Goal: Task Accomplishment & Management: Use online tool/utility

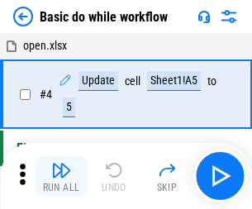
click at [61, 176] on img "button" at bounding box center [61, 170] width 20 height 20
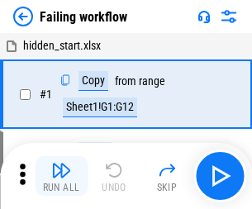
click at [61, 176] on img "button" at bounding box center [61, 170] width 20 height 20
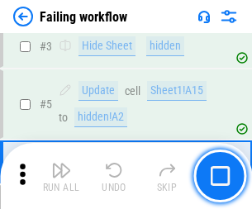
scroll to position [350, 0]
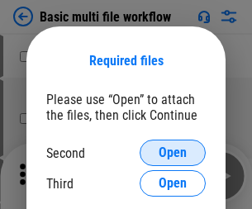
click at [173, 153] on span "Open" at bounding box center [173, 152] width 28 height 13
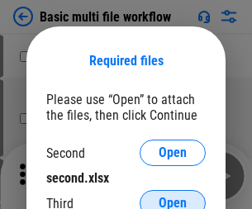
click at [173, 197] on span "Open" at bounding box center [173, 203] width 28 height 13
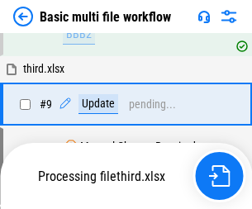
scroll to position [456, 0]
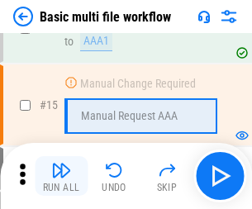
click at [61, 176] on img "button" at bounding box center [61, 170] width 20 height 20
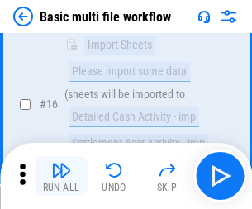
click at [61, 176] on img "button" at bounding box center [61, 170] width 20 height 20
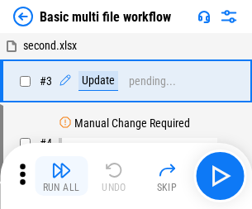
click at [61, 176] on img "button" at bounding box center [61, 170] width 20 height 20
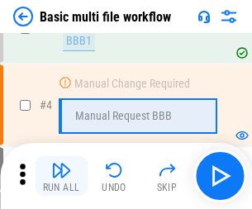
click at [61, 176] on img "button" at bounding box center [61, 170] width 20 height 20
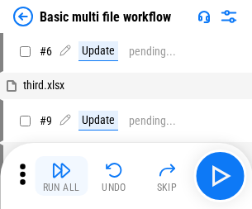
click at [61, 176] on img "button" at bounding box center [61, 170] width 20 height 20
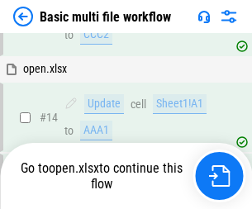
scroll to position [984, 0]
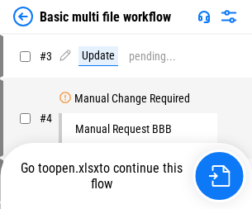
scroll to position [67, 0]
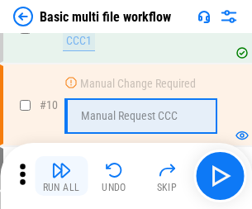
click at [61, 176] on img "button" at bounding box center [61, 170] width 20 height 20
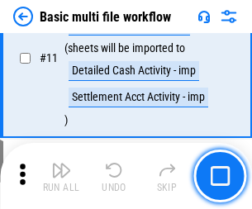
click at [61, 176] on img "button" at bounding box center [61, 170] width 20 height 20
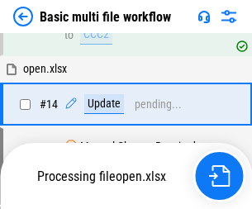
scroll to position [865, 0]
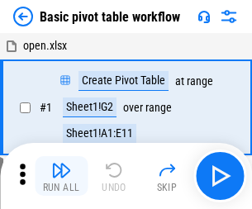
click at [61, 176] on img "button" at bounding box center [61, 170] width 20 height 20
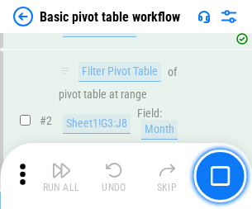
scroll to position [396, 0]
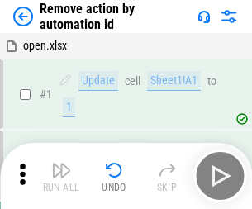
scroll to position [61, 0]
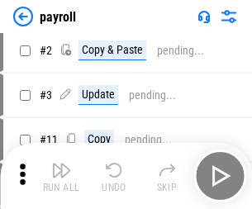
click at [61, 176] on img "button" at bounding box center [61, 170] width 20 height 20
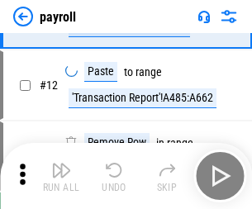
scroll to position [204, 0]
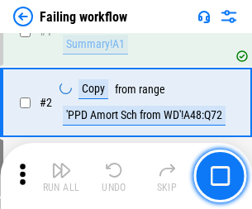
scroll to position [267, 0]
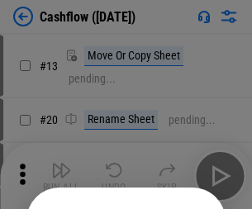
scroll to position [161, 0]
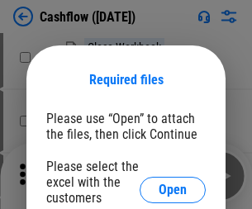
scroll to position [180, 0]
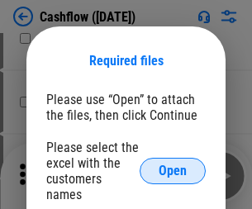
click at [173, 164] on span "Open" at bounding box center [173, 170] width 28 height 13
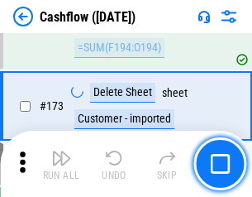
scroll to position [1750, 0]
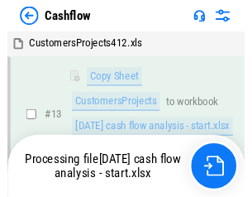
scroll to position [248, 0]
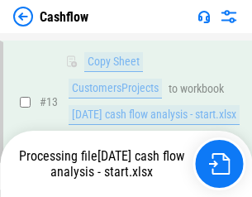
scroll to position [332, 0]
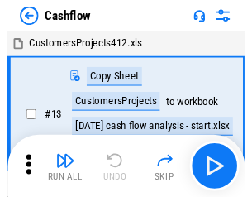
scroll to position [19, 0]
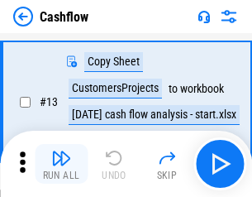
click at [61, 164] on img "button" at bounding box center [61, 158] width 20 height 20
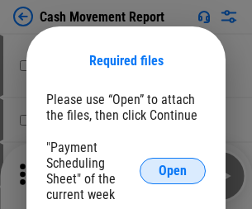
click at [173, 171] on span "Open" at bounding box center [173, 170] width 28 height 13
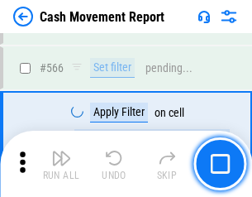
scroll to position [7576, 0]
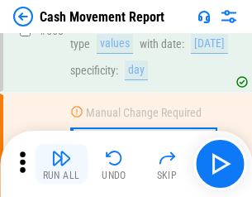
click at [61, 164] on img "button" at bounding box center [61, 158] width 20 height 20
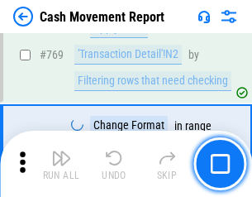
scroll to position [9186, 0]
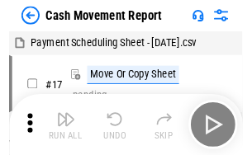
scroll to position [30, 0]
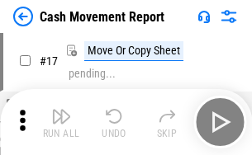
click at [61, 122] on img "button" at bounding box center [61, 117] width 20 height 20
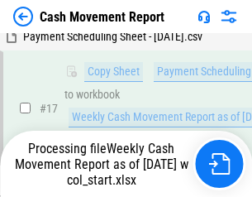
scroll to position [260, 0]
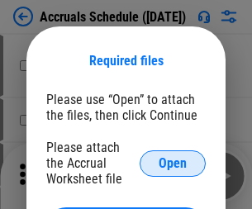
click at [173, 163] on span "Open" at bounding box center [173, 163] width 28 height 13
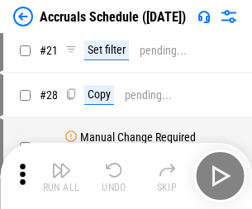
click at [61, 176] on img "button" at bounding box center [61, 170] width 20 height 20
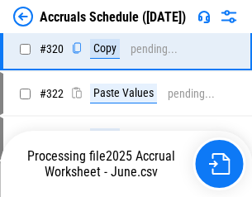
scroll to position [3075, 0]
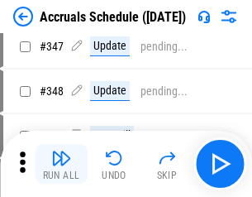
click at [61, 164] on img "button" at bounding box center [61, 158] width 20 height 20
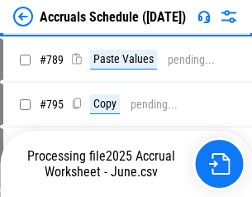
scroll to position [6944, 0]
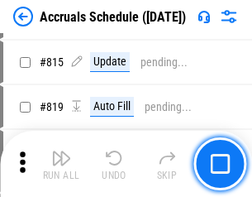
click at [61, 164] on img "button" at bounding box center [61, 158] width 20 height 20
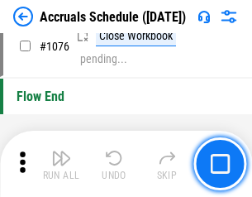
scroll to position [9901, 0]
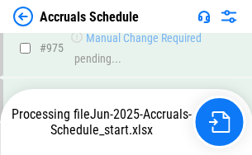
scroll to position [9298, 0]
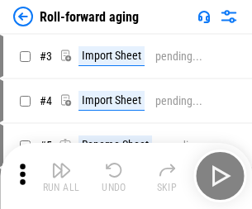
click at [61, 164] on img "button" at bounding box center [61, 170] width 20 height 20
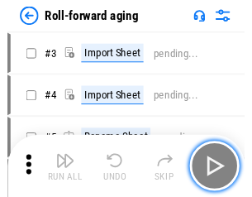
scroll to position [2, 0]
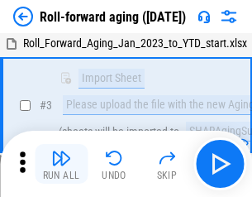
click at [61, 164] on img "button" at bounding box center [61, 158] width 20 height 20
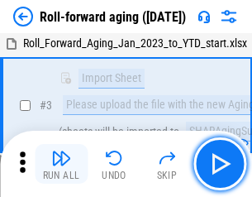
scroll to position [107, 0]
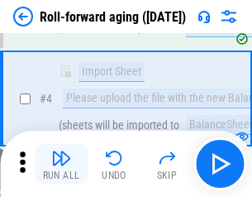
click at [61, 164] on img "button" at bounding box center [61, 158] width 20 height 20
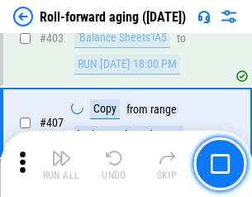
scroll to position [5732, 0]
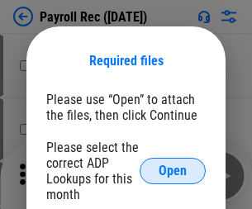
click at [173, 171] on span "Open" at bounding box center [173, 170] width 28 height 13
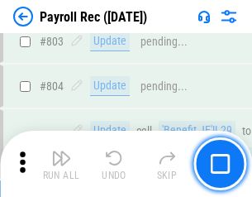
scroll to position [10503, 0]
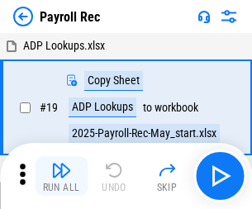
click at [61, 176] on img "button" at bounding box center [61, 170] width 20 height 20
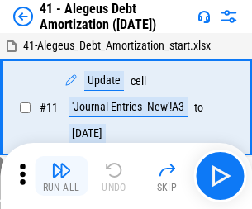
click at [61, 176] on img "button" at bounding box center [61, 170] width 20 height 20
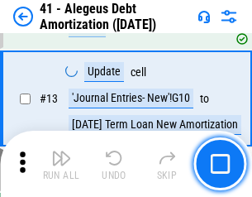
scroll to position [204, 0]
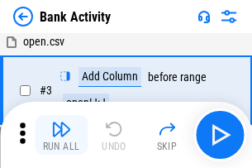
click at [61, 135] on img "button" at bounding box center [61, 129] width 20 height 20
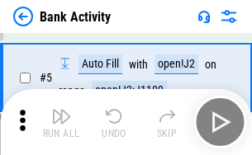
scroll to position [88, 0]
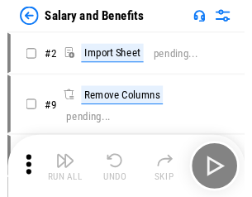
scroll to position [22, 0]
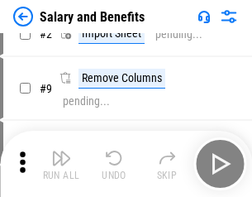
click at [61, 164] on img "button" at bounding box center [61, 158] width 20 height 20
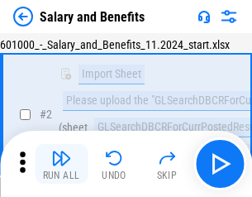
click at [61, 164] on img "button" at bounding box center [61, 158] width 20 height 20
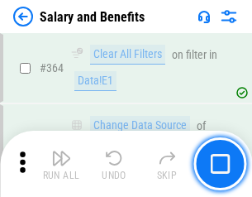
scroll to position [7785, 0]
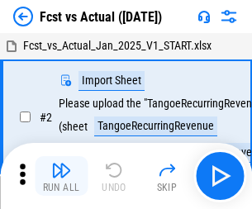
click at [61, 164] on img "button" at bounding box center [61, 170] width 20 height 20
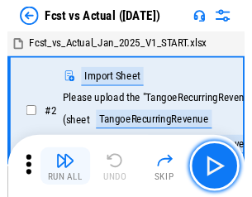
scroll to position [21, 0]
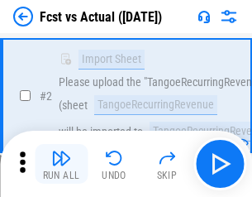
click at [61, 164] on img "button" at bounding box center [61, 158] width 20 height 20
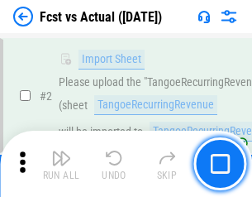
scroll to position [155, 0]
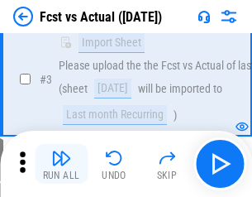
click at [61, 164] on img "button" at bounding box center [61, 158] width 20 height 20
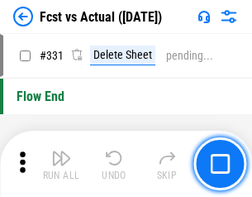
scroll to position [7913, 0]
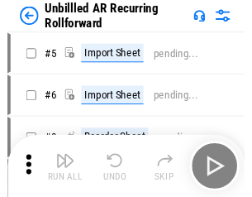
scroll to position [36, 0]
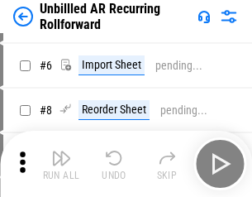
click at [61, 164] on img "button" at bounding box center [61, 158] width 20 height 20
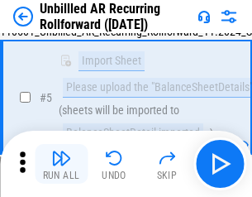
click at [61, 164] on img "button" at bounding box center [61, 158] width 20 height 20
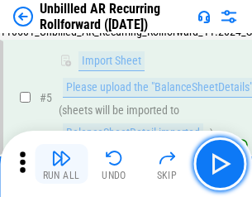
scroll to position [155, 0]
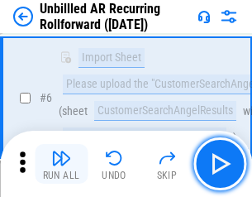
click at [61, 164] on img "button" at bounding box center [61, 158] width 20 height 20
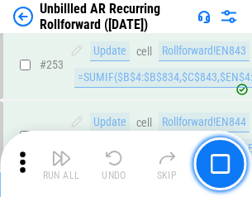
scroll to position [5615, 0]
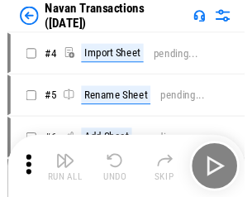
scroll to position [26, 0]
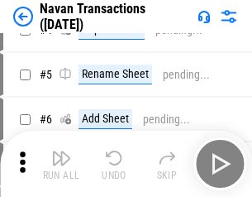
click at [61, 164] on img "button" at bounding box center [61, 158] width 20 height 20
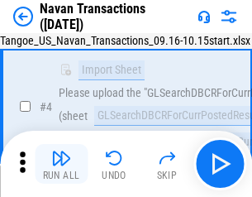
click at [61, 164] on img "button" at bounding box center [61, 158] width 20 height 20
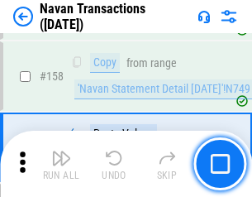
scroll to position [5360, 0]
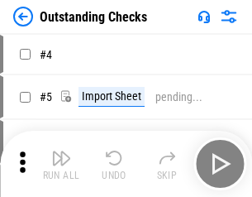
click at [61, 164] on img "button" at bounding box center [61, 158] width 20 height 20
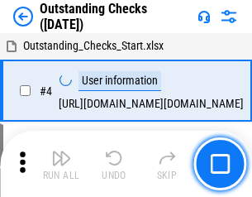
scroll to position [69, 0]
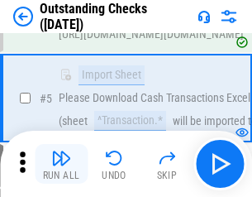
click at [61, 164] on img "button" at bounding box center [61, 158] width 20 height 20
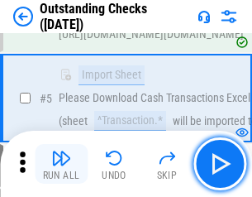
scroll to position [173, 0]
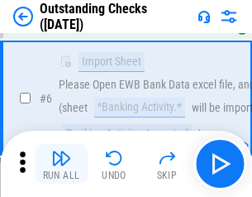
click at [61, 164] on img "button" at bounding box center [61, 158] width 20 height 20
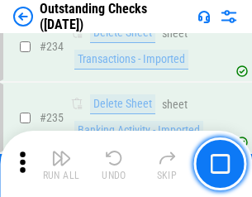
scroll to position [5020, 0]
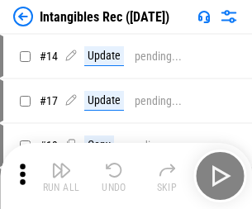
click at [61, 176] on img "button" at bounding box center [61, 170] width 20 height 20
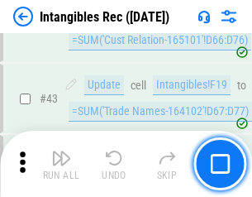
scroll to position [644, 0]
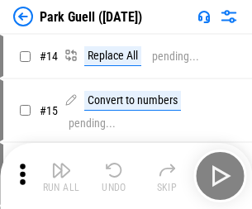
click at [61, 164] on img "button" at bounding box center [61, 170] width 20 height 20
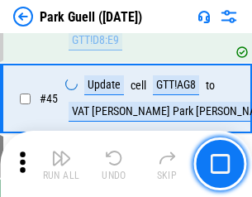
scroll to position [2067, 0]
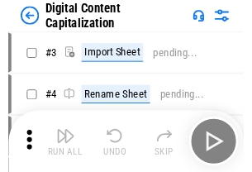
scroll to position [48, 0]
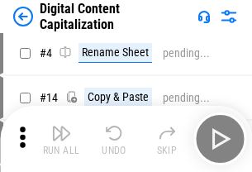
click at [61, 139] on img "button" at bounding box center [61, 133] width 20 height 20
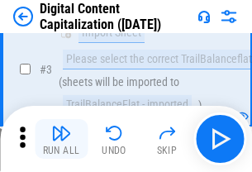
click at [61, 139] on img "button" at bounding box center [61, 133] width 20 height 20
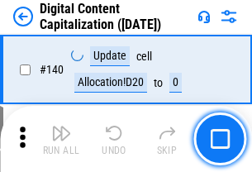
scroll to position [1753, 0]
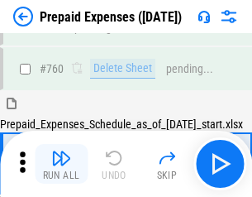
click at [61, 164] on img "button" at bounding box center [61, 158] width 20 height 20
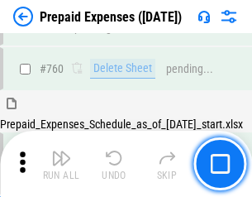
scroll to position [4582, 0]
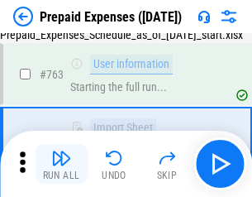
click at [61, 164] on img "button" at bounding box center [61, 158] width 20 height 20
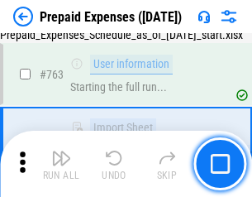
scroll to position [4679, 0]
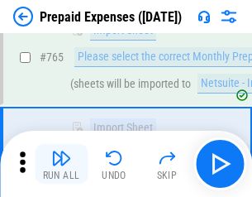
click at [61, 164] on img "button" at bounding box center [61, 158] width 20 height 20
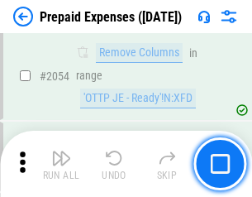
scroll to position [17280, 0]
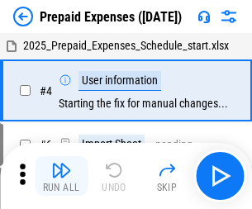
click at [61, 176] on img "button" at bounding box center [61, 170] width 20 height 20
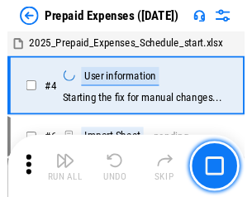
scroll to position [73, 0]
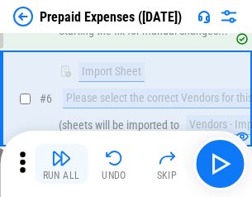
click at [61, 164] on img "button" at bounding box center [61, 158] width 20 height 20
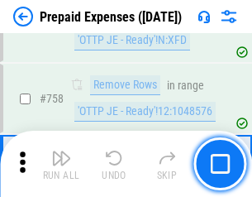
scroll to position [5890, 0]
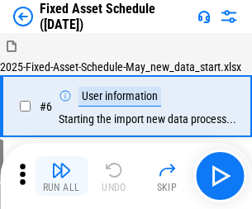
click at [61, 176] on img "button" at bounding box center [61, 170] width 20 height 20
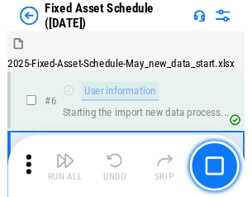
scroll to position [89, 0]
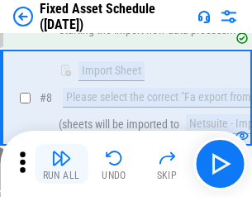
click at [61, 164] on img "button" at bounding box center [61, 158] width 20 height 20
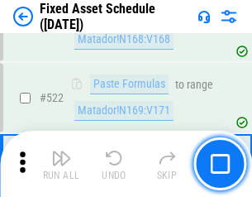
scroll to position [5746, 0]
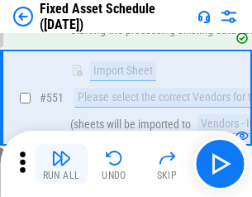
click at [61, 164] on img "button" at bounding box center [61, 158] width 20 height 20
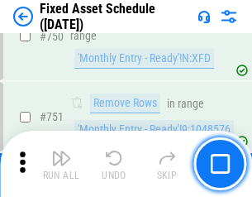
scroll to position [8059, 0]
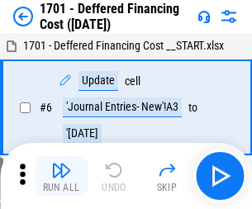
click at [61, 176] on img "button" at bounding box center [61, 170] width 20 height 20
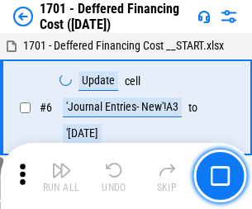
scroll to position [198, 0]
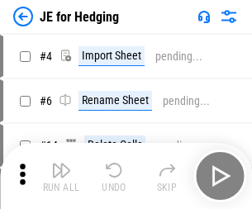
click at [61, 164] on img "button" at bounding box center [61, 170] width 20 height 20
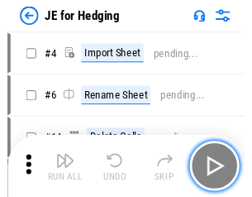
scroll to position [2, 0]
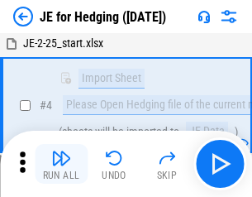
click at [61, 164] on img "button" at bounding box center [61, 158] width 20 height 20
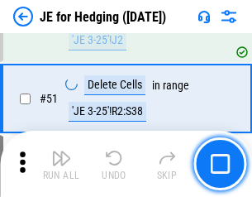
scroll to position [1070, 0]
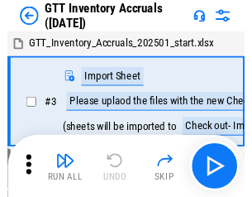
scroll to position [2, 0]
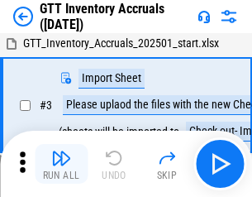
click at [61, 164] on img "button" at bounding box center [61, 158] width 20 height 20
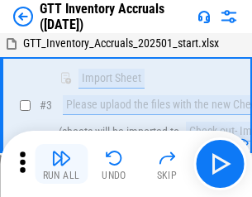
click at [61, 164] on img "button" at bounding box center [61, 158] width 20 height 20
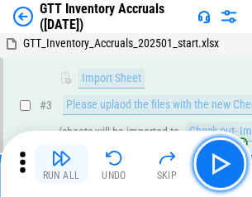
scroll to position [107, 0]
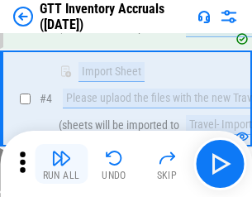
click at [61, 164] on img "button" at bounding box center [61, 158] width 20 height 20
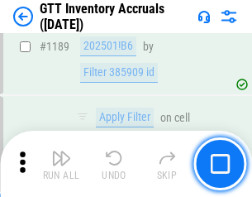
scroll to position [13499, 0]
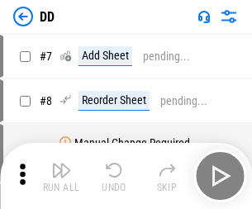
click at [61, 176] on img "button" at bounding box center [61, 170] width 20 height 20
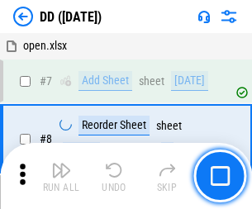
scroll to position [160, 0]
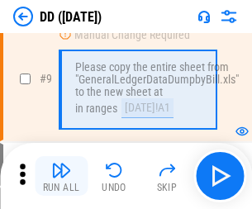
click at [61, 176] on img "button" at bounding box center [61, 170] width 20 height 20
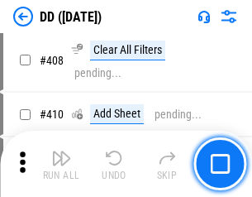
scroll to position [7396, 0]
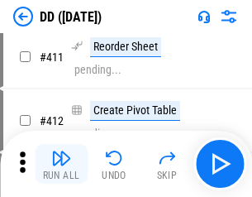
click at [61, 164] on img "button" at bounding box center [61, 158] width 20 height 20
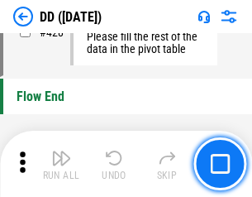
scroll to position [7912, 0]
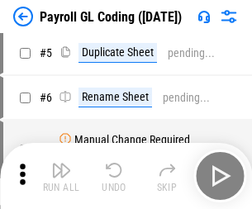
click at [61, 176] on img "button" at bounding box center [61, 170] width 20 height 20
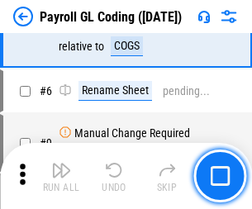
scroll to position [198, 0]
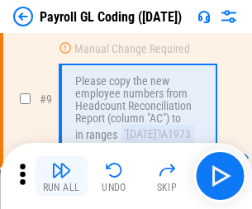
click at [61, 176] on img "button" at bounding box center [61, 170] width 20 height 20
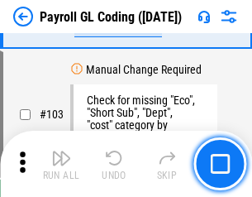
scroll to position [3878, 0]
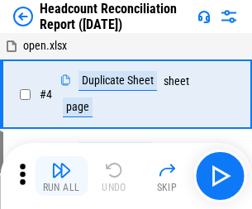
click at [61, 176] on img "button" at bounding box center [61, 170] width 20 height 20
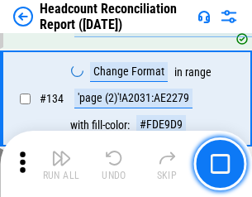
scroll to position [1987, 0]
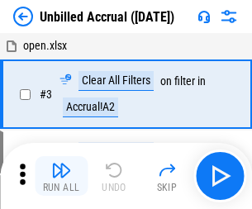
click at [61, 176] on img "button" at bounding box center [61, 170] width 20 height 20
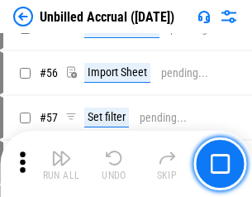
scroll to position [1726, 0]
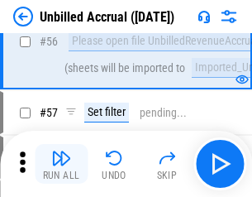
click at [61, 164] on img "button" at bounding box center [61, 158] width 20 height 20
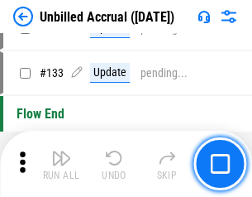
scroll to position [4924, 0]
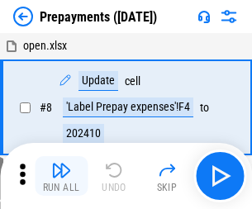
click at [61, 176] on img "button" at bounding box center [61, 170] width 20 height 20
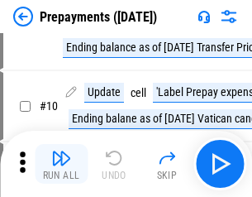
scroll to position [103, 0]
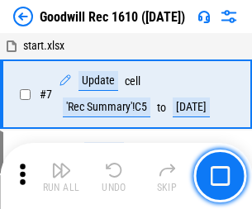
scroll to position [283, 0]
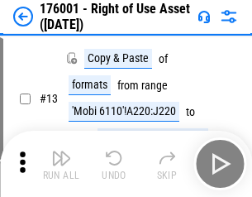
scroll to position [107, 0]
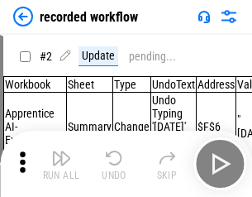
click at [61, 164] on img "button" at bounding box center [61, 158] width 20 height 20
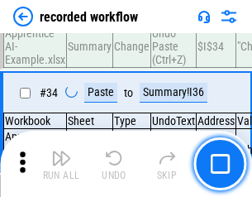
scroll to position [5167, 0]
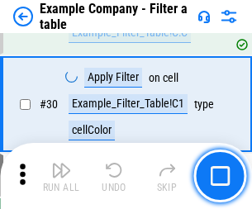
scroll to position [1513, 0]
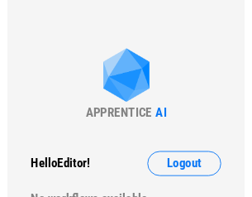
scroll to position [26, 0]
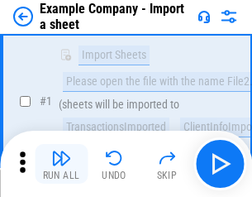
click at [61, 164] on img "button" at bounding box center [61, 158] width 20 height 20
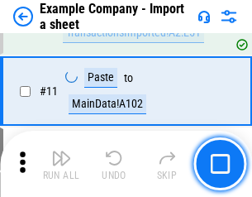
scroll to position [365, 0]
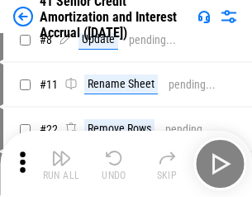
click at [61, 164] on img "button" at bounding box center [61, 158] width 20 height 20
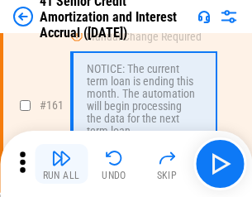
click at [61, 164] on img "button" at bounding box center [61, 158] width 20 height 20
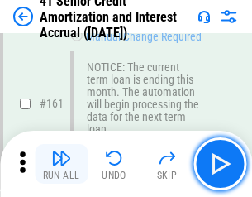
scroll to position [1768, 0]
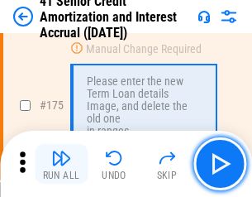
click at [61, 164] on img "button" at bounding box center [61, 158] width 20 height 20
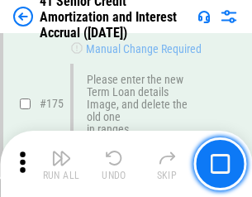
scroll to position [1936, 0]
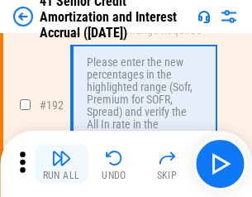
click at [61, 164] on img "button" at bounding box center [61, 158] width 20 height 20
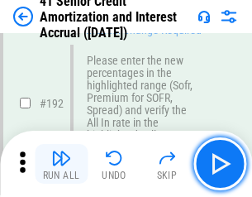
scroll to position [2109, 0]
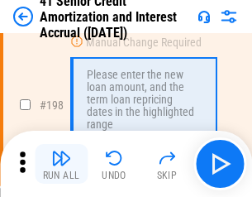
click at [61, 164] on img "button" at bounding box center [61, 158] width 20 height 20
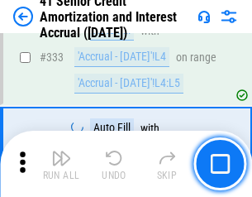
scroll to position [4223, 0]
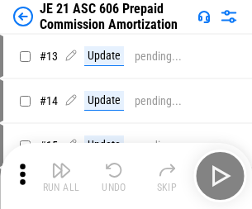
click at [61, 164] on img "button" at bounding box center [61, 170] width 20 height 20
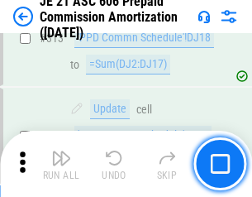
scroll to position [3086, 0]
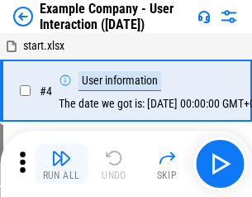
click at [61, 164] on img "button" at bounding box center [61, 158] width 20 height 20
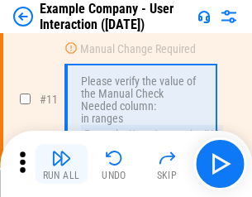
click at [61, 164] on img "button" at bounding box center [61, 158] width 20 height 20
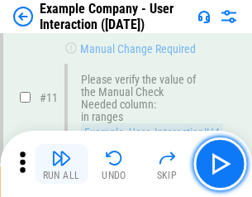
scroll to position [358, 0]
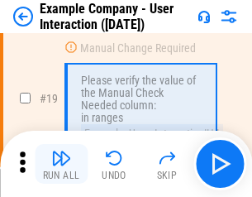
click at [61, 164] on img "button" at bounding box center [61, 158] width 20 height 20
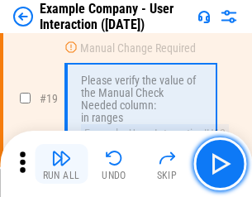
click at [61, 164] on img "button" at bounding box center [61, 158] width 20 height 20
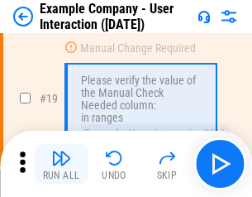
click at [61, 164] on img "button" at bounding box center [61, 158] width 20 height 20
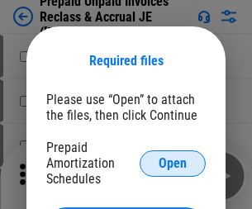
click at [173, 163] on span "Open" at bounding box center [173, 163] width 28 height 13
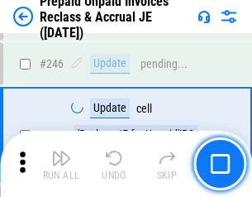
scroll to position [2232, 0]
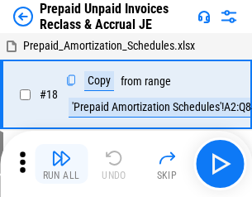
click at [61, 164] on img "button" at bounding box center [61, 158] width 20 height 20
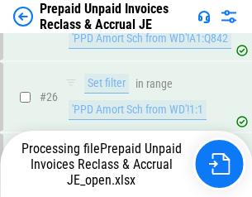
scroll to position [1243, 0]
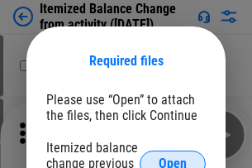
click at [173, 157] on span "Open" at bounding box center [173, 163] width 28 height 13
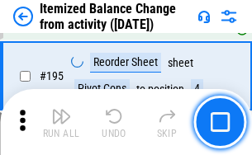
scroll to position [3182, 0]
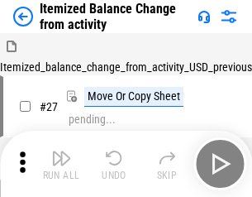
scroll to position [26, 0]
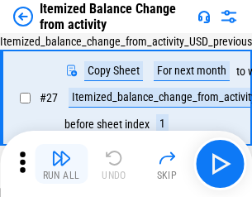
click at [61, 164] on img "button" at bounding box center [61, 158] width 20 height 20
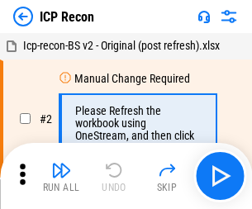
scroll to position [7, 0]
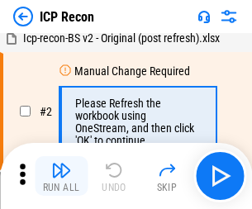
click at [61, 176] on img "button" at bounding box center [61, 170] width 20 height 20
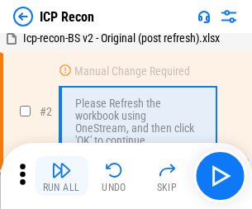
click at [61, 176] on img "button" at bounding box center [61, 170] width 20 height 20
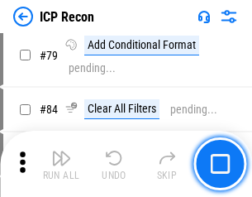
scroll to position [1620, 0]
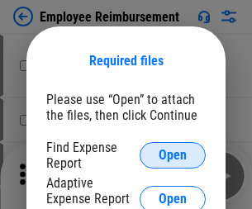
click at [173, 155] on span "Open" at bounding box center [173, 155] width 28 height 13
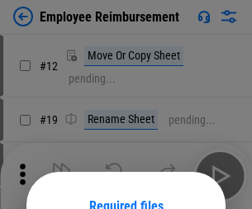
scroll to position [145, 0]
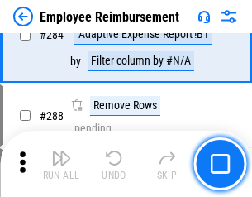
scroll to position [4493, 0]
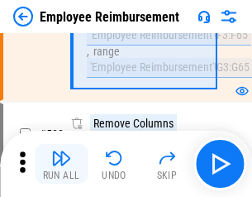
click at [61, 164] on img "button" at bounding box center [61, 158] width 20 height 20
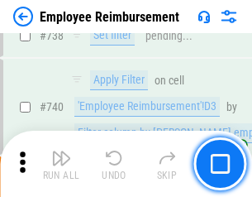
scroll to position [11598, 0]
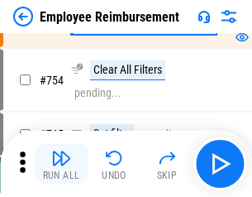
click at [61, 164] on img "button" at bounding box center [61, 158] width 20 height 20
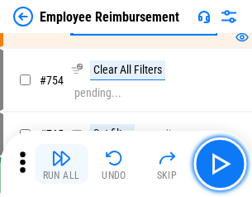
click at [61, 164] on img "button" at bounding box center [61, 158] width 20 height 20
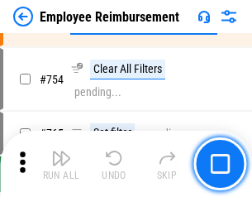
click at [61, 164] on img "button" at bounding box center [61, 158] width 20 height 20
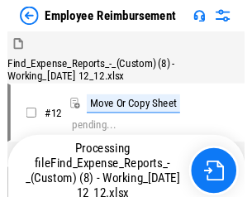
scroll to position [56, 0]
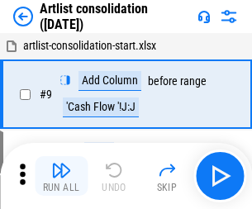
click at [61, 176] on img "button" at bounding box center [61, 170] width 20 height 20
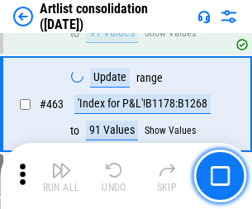
scroll to position [7238, 0]
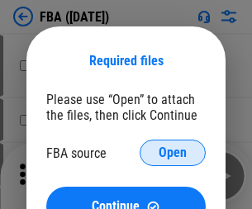
click at [173, 153] on span "Open" at bounding box center [173, 152] width 28 height 13
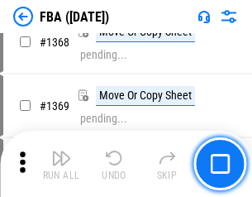
scroll to position [17753, 0]
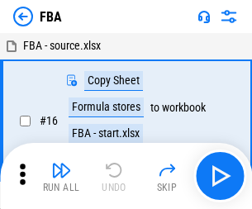
scroll to position [17, 0]
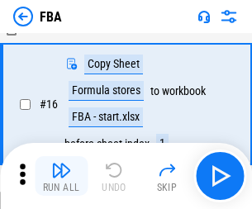
click at [61, 176] on img "button" at bounding box center [61, 170] width 20 height 20
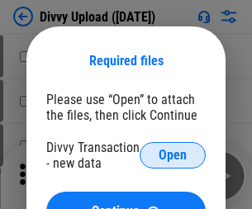
click at [173, 155] on span "Open" at bounding box center [173, 155] width 28 height 13
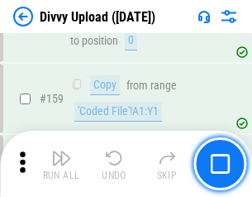
scroll to position [1712, 0]
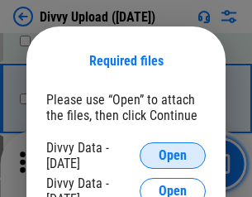
click at [173, 155] on span "Open" at bounding box center [173, 155] width 28 height 13
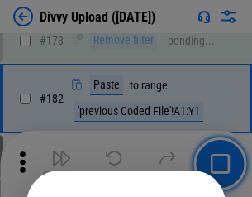
scroll to position [1856, 0]
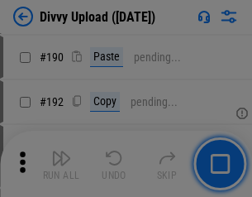
scroll to position [2086, 0]
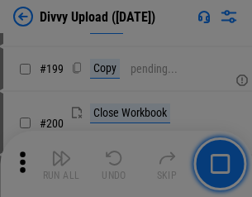
scroll to position [2404, 0]
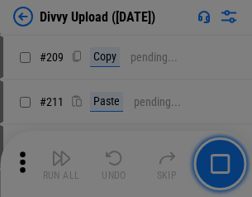
scroll to position [2808, 0]
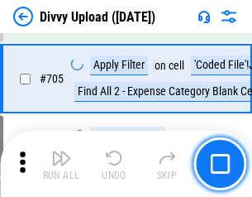
scroll to position [11309, 0]
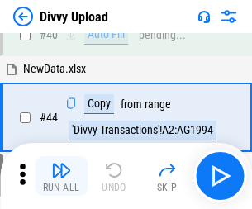
click at [61, 176] on img "button" at bounding box center [61, 170] width 20 height 20
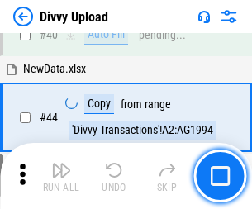
scroll to position [182, 0]
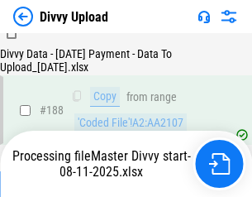
scroll to position [1946, 0]
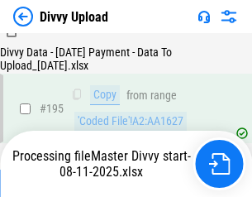
scroll to position [2310, 0]
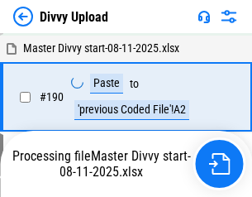
scroll to position [2101, 0]
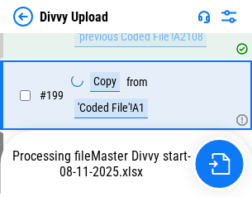
scroll to position [2579, 0]
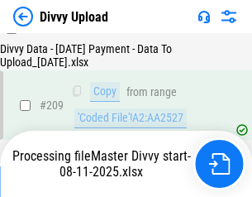
scroll to position [3039, 0]
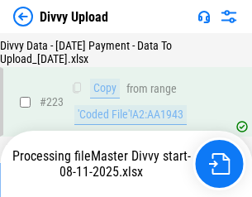
scroll to position [3768, 0]
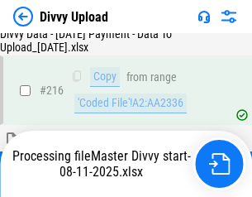
scroll to position [3417, 0]
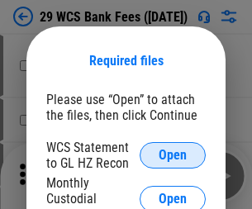
click at [173, 155] on span "Open" at bounding box center [173, 155] width 28 height 13
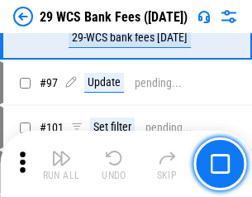
scroll to position [1611, 0]
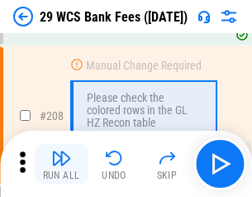
click at [61, 164] on img "button" at bounding box center [61, 158] width 20 height 20
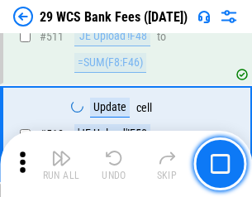
scroll to position [8317, 0]
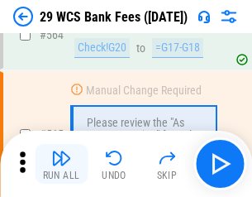
click at [61, 164] on img "button" at bounding box center [61, 158] width 20 height 20
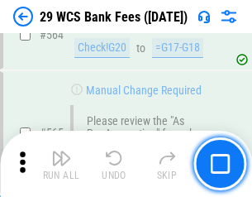
scroll to position [8940, 0]
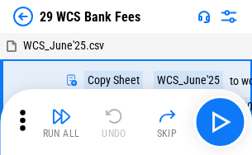
scroll to position [30, 0]
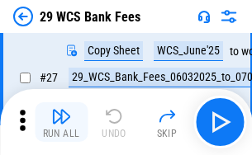
click at [61, 122] on img "button" at bounding box center [61, 117] width 20 height 20
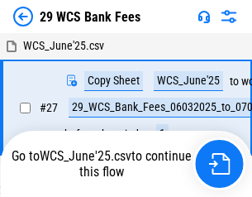
scroll to position [9, 0]
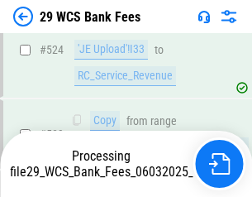
scroll to position [8921, 0]
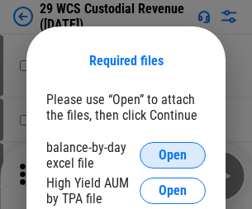
click at [173, 155] on span "Open" at bounding box center [173, 155] width 28 height 13
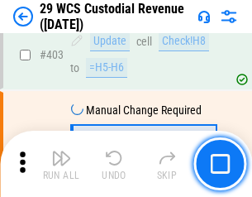
scroll to position [7657, 0]
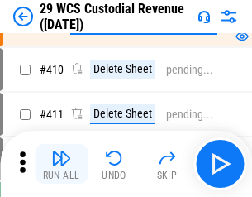
click at [61, 164] on img "button" at bounding box center [61, 158] width 20 height 20
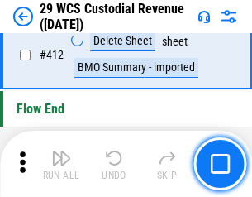
scroll to position [7895, 0]
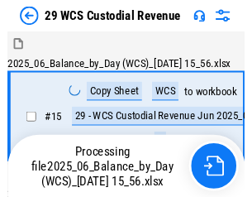
scroll to position [40, 0]
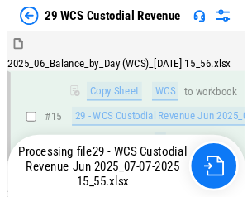
scroll to position [374, 0]
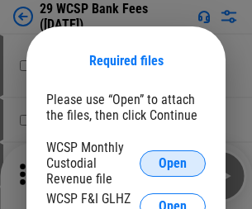
click at [173, 163] on span "Open" at bounding box center [173, 163] width 28 height 13
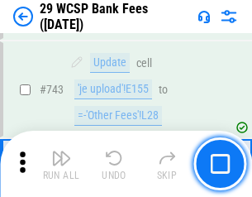
scroll to position [8330, 0]
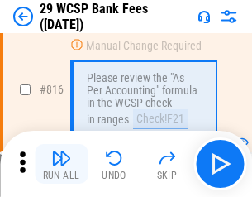
click at [61, 164] on img "button" at bounding box center [61, 158] width 20 height 20
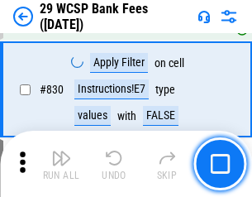
scroll to position [10489, 0]
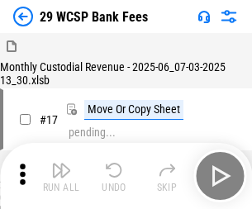
click at [61, 164] on img "button" at bounding box center [61, 170] width 20 height 20
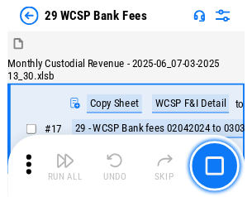
scroll to position [40, 0]
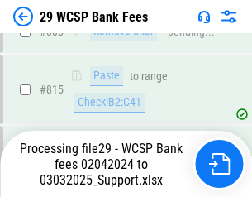
scroll to position [10009, 0]
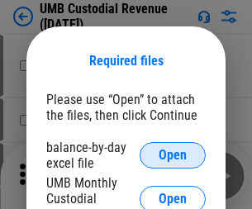
click at [173, 155] on span "Open" at bounding box center [173, 155] width 28 height 13
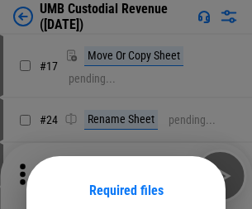
scroll to position [130, 0]
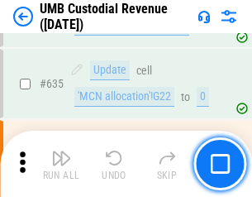
scroll to position [8651, 0]
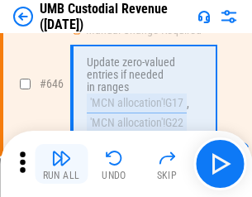
click at [61, 164] on img "button" at bounding box center [61, 158] width 20 height 20
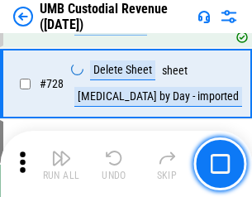
scroll to position [10198, 0]
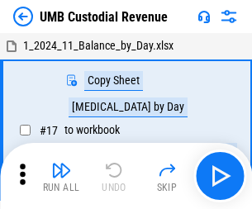
scroll to position [12, 0]
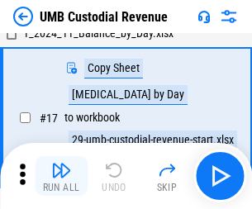
click at [61, 176] on img "button" at bounding box center [61, 170] width 20 height 20
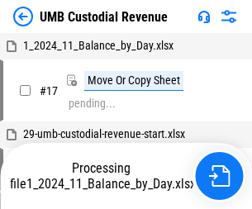
scroll to position [12, 0]
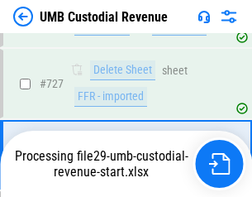
scroll to position [10088, 0]
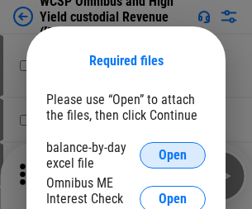
click at [173, 155] on span "Open" at bounding box center [173, 155] width 28 height 13
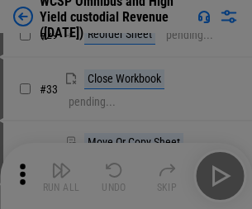
scroll to position [378, 0]
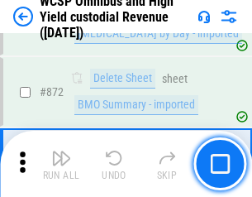
scroll to position [13991, 0]
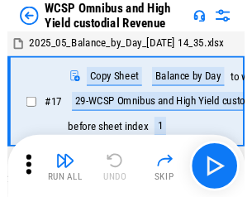
scroll to position [9, 0]
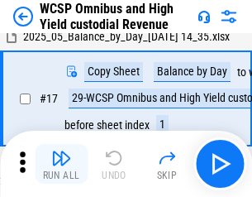
click at [61, 164] on img "button" at bounding box center [61, 158] width 20 height 20
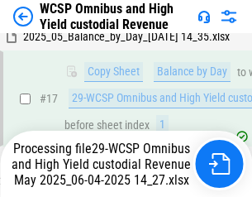
scroll to position [344, 0]
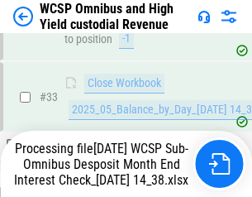
scroll to position [734, 0]
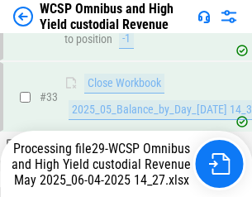
scroll to position [818, 0]
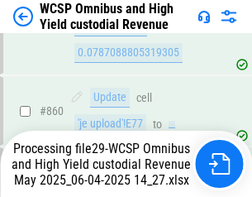
scroll to position [13953, 0]
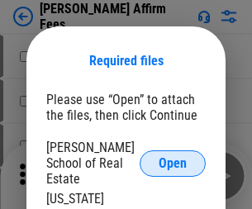
click at [173, 157] on span "Open" at bounding box center [173, 163] width 28 height 13
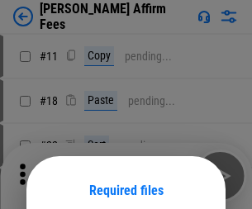
scroll to position [130, 0]
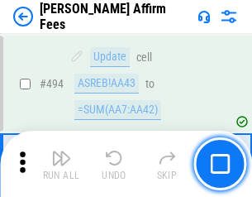
scroll to position [4495, 0]
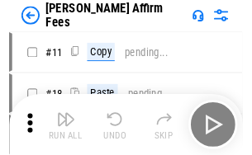
scroll to position [17, 0]
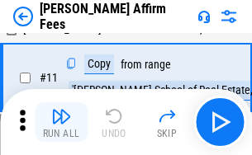
click at [61, 122] on img "button" at bounding box center [61, 117] width 20 height 20
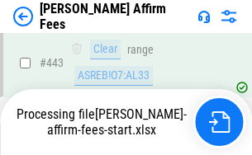
scroll to position [4335, 0]
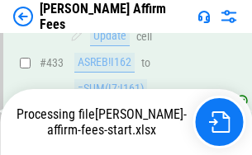
scroll to position [4335, 0]
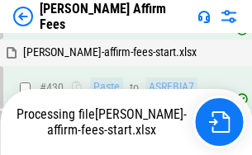
scroll to position [4335, 0]
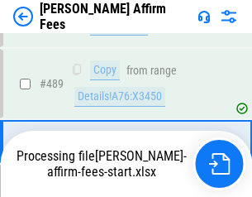
scroll to position [4315, 0]
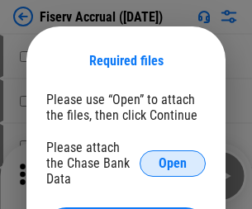
click at [173, 157] on span "Open" at bounding box center [173, 163] width 28 height 13
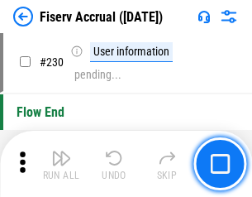
scroll to position [5238, 0]
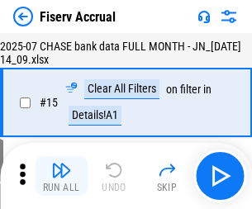
click at [61, 176] on img "button" at bounding box center [61, 170] width 20 height 20
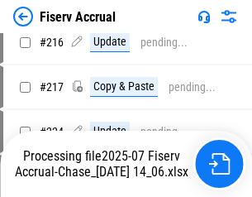
scroll to position [5017, 0]
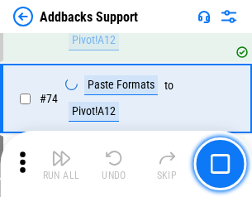
scroll to position [1204, 0]
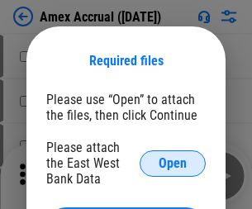
click at [173, 163] on span "Open" at bounding box center [173, 163] width 28 height 13
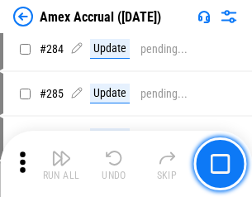
scroll to position [4526, 0]
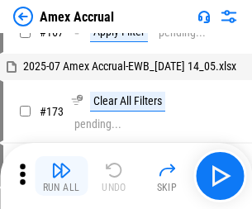
click at [61, 176] on img "button" at bounding box center [61, 170] width 20 height 20
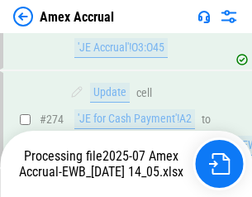
scroll to position [4721, 0]
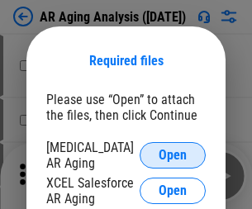
click at [173, 153] on span "Open" at bounding box center [173, 155] width 28 height 13
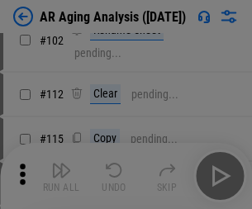
scroll to position [227, 0]
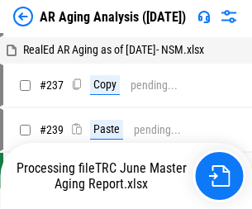
scroll to position [17, 0]
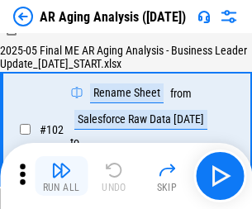
click at [61, 176] on img "button" at bounding box center [61, 170] width 20 height 20
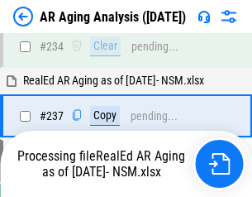
scroll to position [2562, 0]
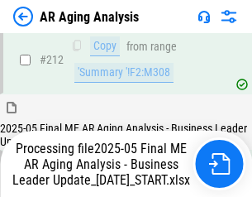
scroll to position [2543, 0]
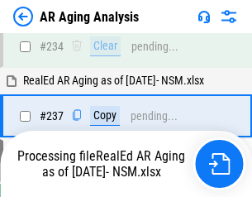
scroll to position [2612, 0]
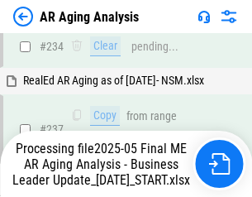
scroll to position [2612, 0]
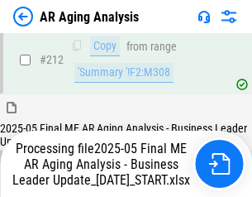
scroll to position [2543, 0]
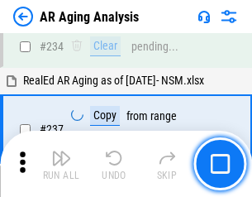
scroll to position [2543, 0]
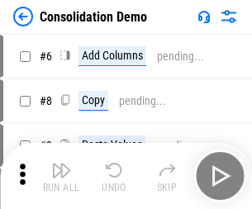
click at [61, 176] on img "button" at bounding box center [61, 170] width 20 height 20
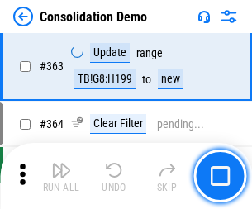
scroll to position [5541, 0]
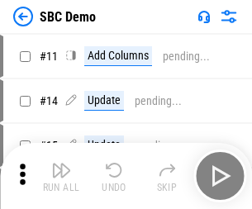
click at [61, 176] on img "button" at bounding box center [61, 170] width 20 height 20
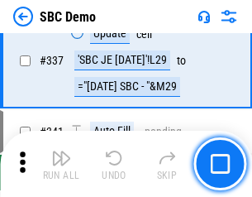
scroll to position [4349, 0]
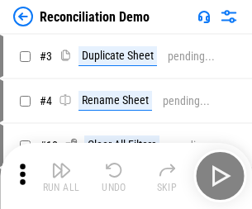
click at [61, 176] on img "button" at bounding box center [61, 170] width 20 height 20
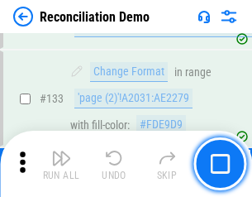
scroll to position [1963, 0]
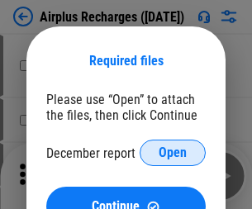
click at [173, 153] on span "Open" at bounding box center [173, 152] width 28 height 13
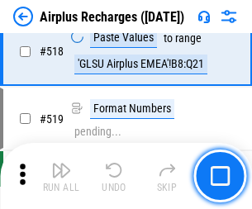
scroll to position [7114, 0]
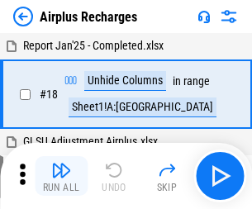
click at [61, 176] on img "button" at bounding box center [61, 170] width 20 height 20
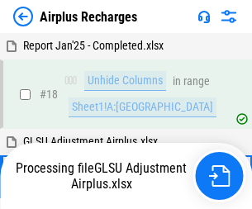
scroll to position [73, 0]
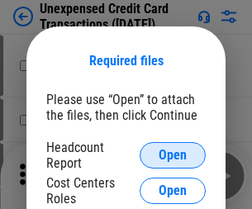
click at [173, 155] on span "Open" at bounding box center [173, 155] width 28 height 13
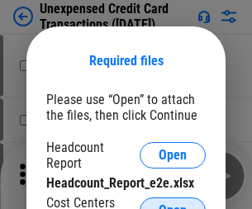
click at [173, 204] on span "Open" at bounding box center [173, 210] width 28 height 13
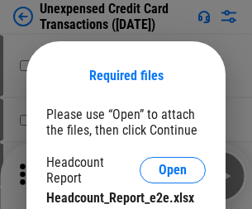
scroll to position [15, 0]
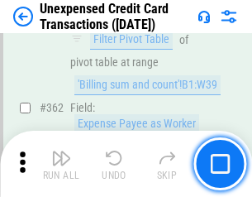
scroll to position [4251, 0]
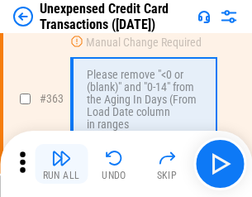
click at [61, 164] on img "button" at bounding box center [61, 158] width 20 height 20
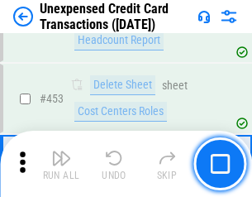
scroll to position [5638, 0]
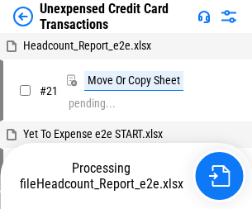
scroll to position [26, 0]
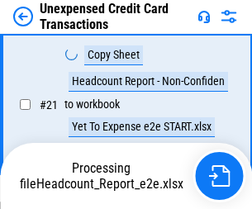
scroll to position [269, 0]
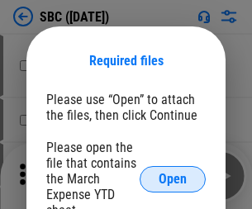
click at [173, 179] on span "Open" at bounding box center [173, 179] width 28 height 13
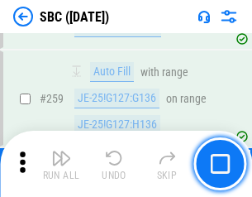
scroll to position [3230, 0]
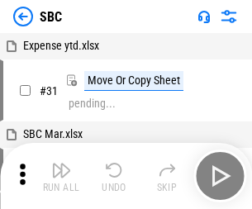
scroll to position [17, 0]
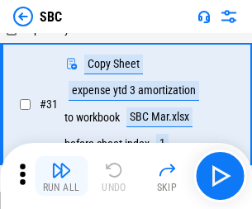
click at [61, 176] on img "button" at bounding box center [61, 170] width 20 height 20
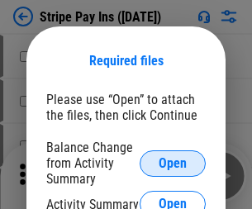
click at [173, 163] on span "Open" at bounding box center [173, 163] width 28 height 13
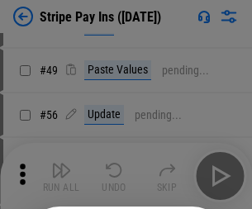
scroll to position [300, 0]
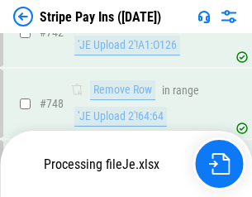
scroll to position [8570, 0]
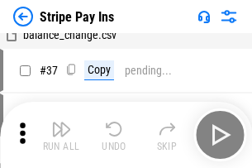
click at [61, 135] on img "button" at bounding box center [61, 129] width 20 height 20
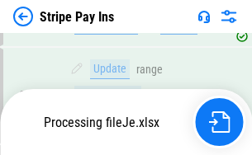
scroll to position [8436, 0]
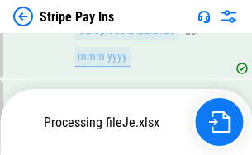
scroll to position [8534, 0]
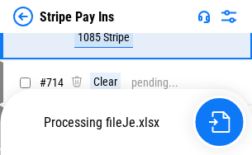
scroll to position [8534, 0]
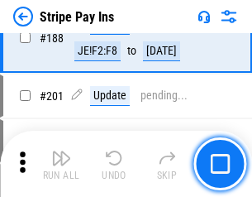
scroll to position [2354, 0]
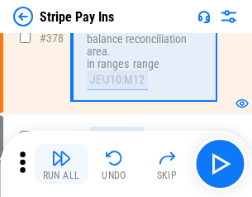
click at [61, 164] on img "button" at bounding box center [61, 158] width 20 height 20
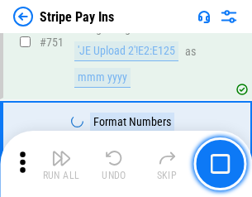
scroll to position [8513, 0]
